Goal: Find specific page/section: Find specific page/section

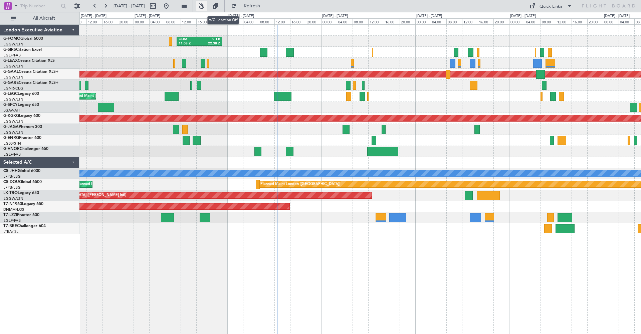
click at [207, 5] on button at bounding box center [201, 6] width 11 height 11
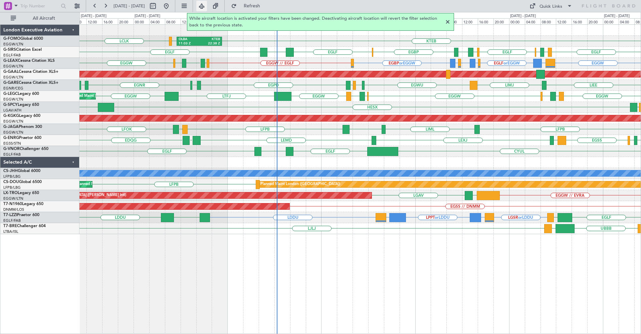
click at [207, 5] on button at bounding box center [201, 6] width 11 height 11
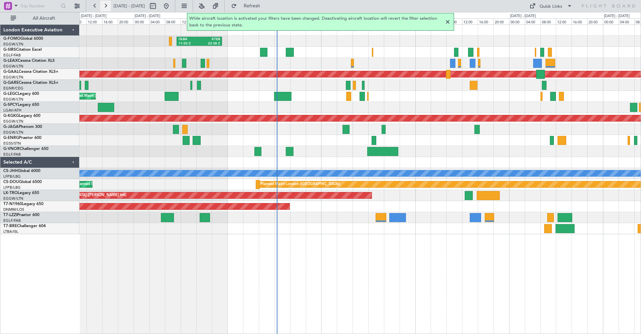
click at [103, 6] on button at bounding box center [105, 6] width 11 height 11
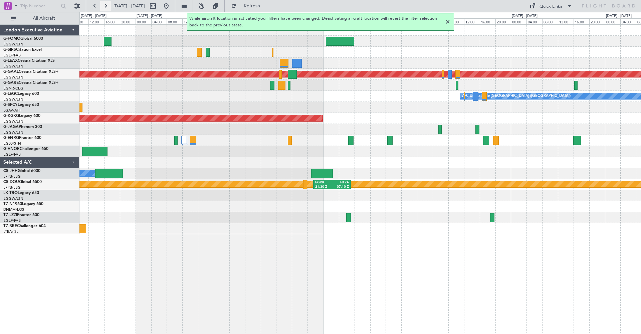
click at [103, 6] on button at bounding box center [105, 6] width 11 height 11
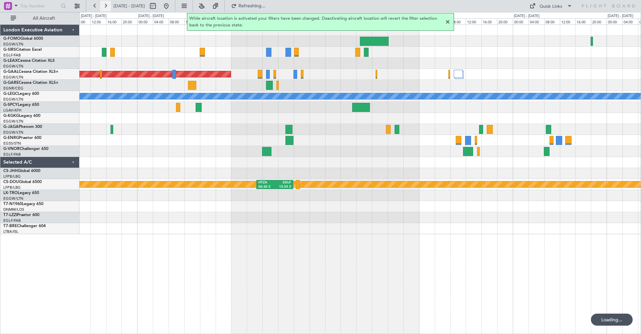
click at [103, 6] on button at bounding box center [105, 6] width 11 height 11
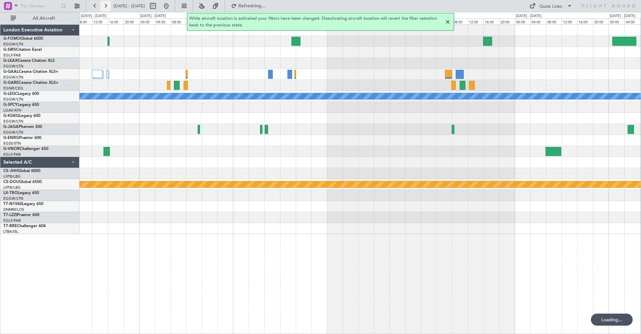
click at [103, 6] on button at bounding box center [105, 6] width 11 height 11
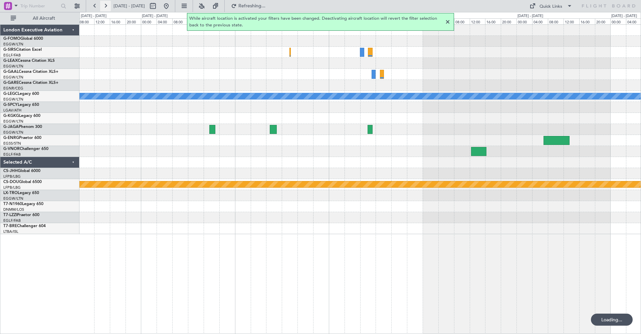
click at [103, 6] on button at bounding box center [105, 6] width 11 height 11
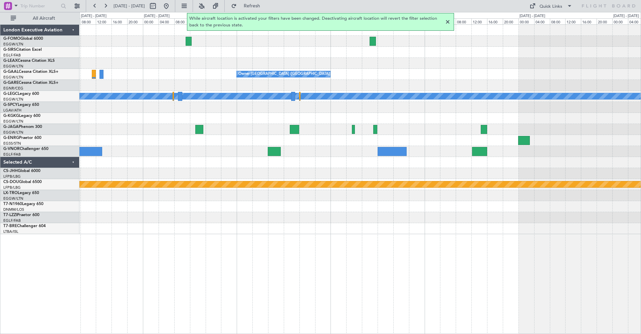
click at [447, 22] on div at bounding box center [448, 22] width 8 height 8
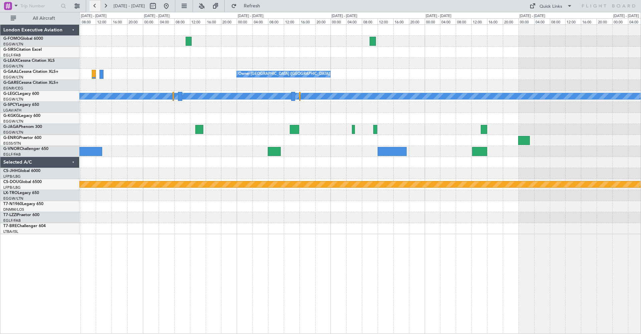
click at [92, 3] on button at bounding box center [95, 6] width 11 height 11
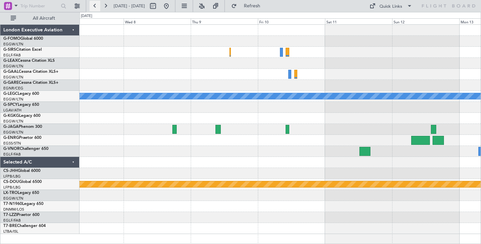
click at [95, 5] on button at bounding box center [95, 6] width 11 height 11
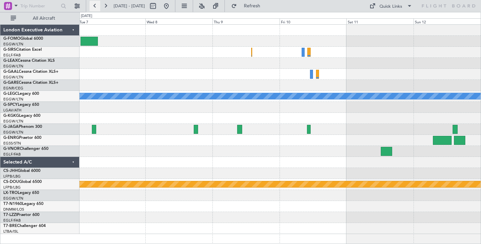
click at [95, 5] on button at bounding box center [95, 6] width 11 height 11
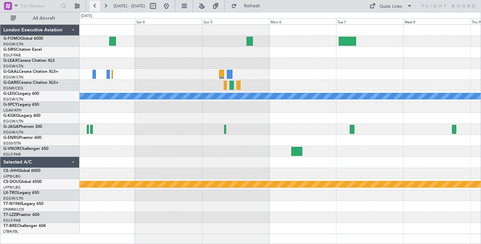
click at [95, 5] on button at bounding box center [95, 6] width 11 height 11
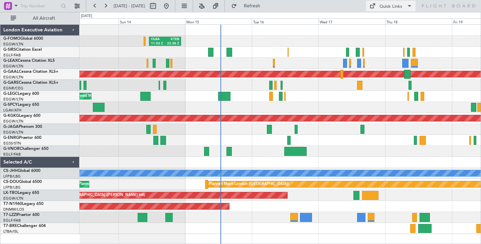
click at [404, 5] on button "Quick Links" at bounding box center [390, 6] width 49 height 11
click at [11, 17] on div at bounding box center [240, 122] width 481 height 244
click at [75, 7] on button at bounding box center [77, 6] width 11 height 11
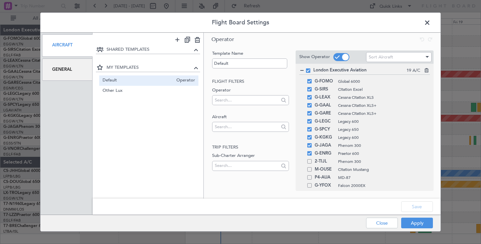
click at [77, 6] on div "Flight Board Settings Aircraft General SHARED TEMPLATES MY TEMPLATES Default Op…" at bounding box center [240, 122] width 481 height 244
click at [388, 224] on button "Close" at bounding box center [382, 223] width 32 height 11
